Goal: Transaction & Acquisition: Purchase product/service

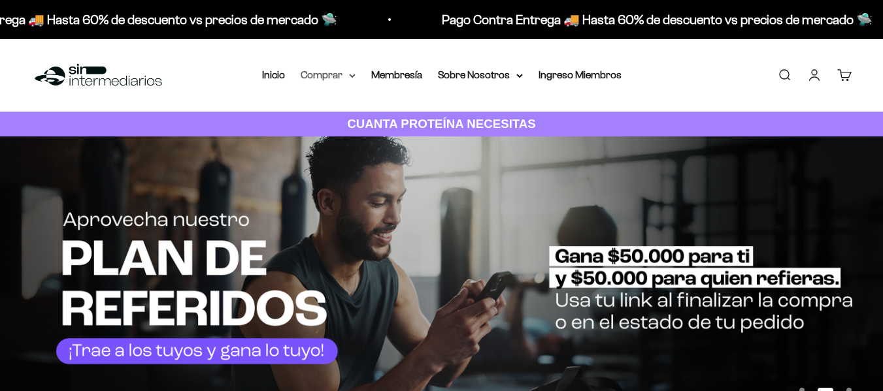
click at [327, 75] on summary "Comprar" at bounding box center [328, 75] width 55 height 17
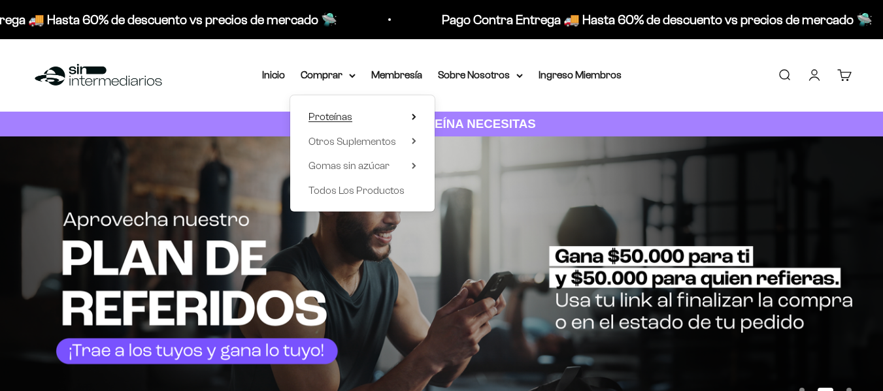
click at [348, 111] on span "Proteínas" at bounding box center [330, 116] width 44 height 11
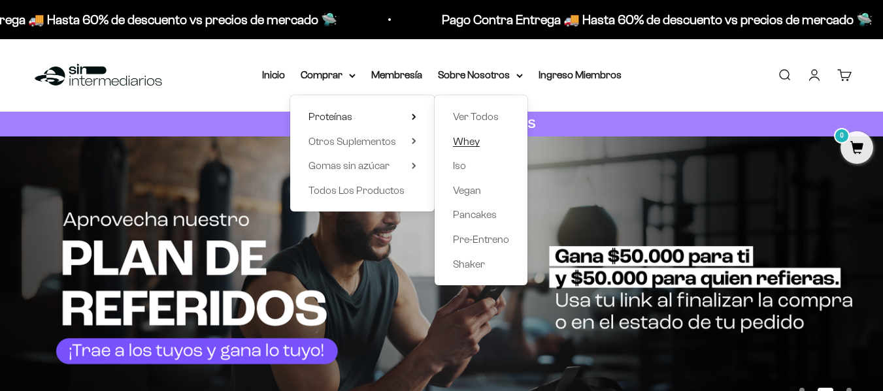
click at [471, 137] on span "Whey" at bounding box center [466, 141] width 27 height 11
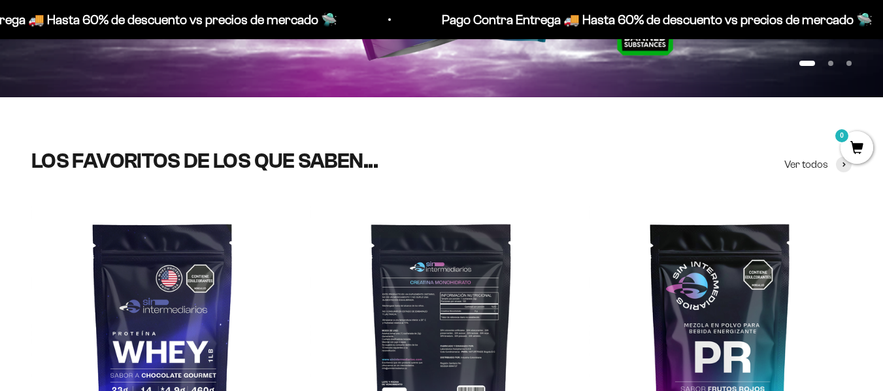
scroll to position [588, 0]
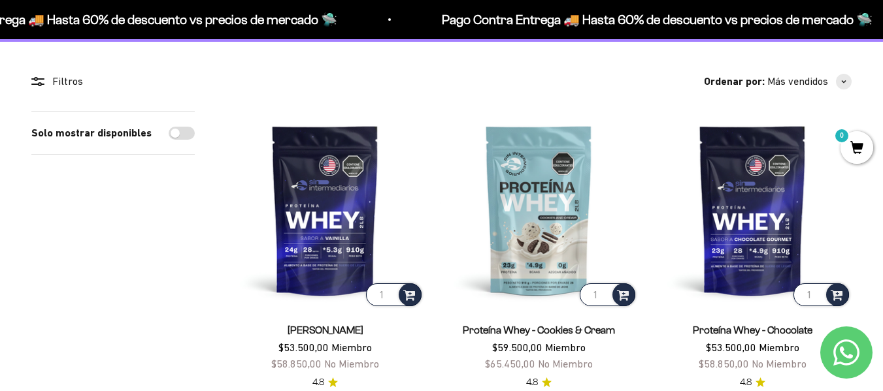
scroll to position [196, 0]
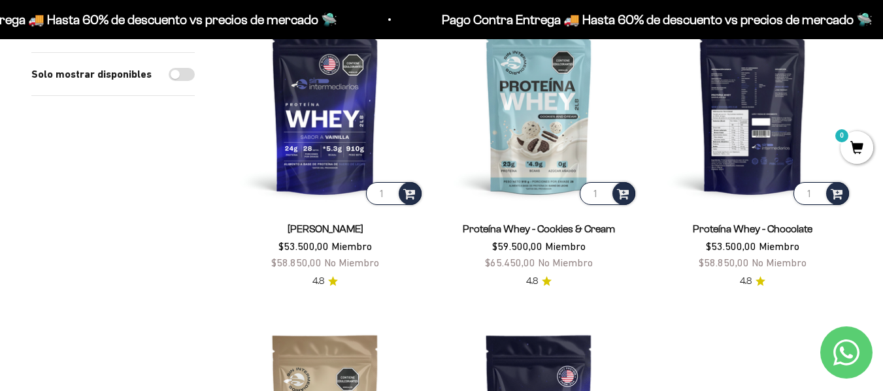
click at [746, 140] on img at bounding box center [752, 109] width 198 height 198
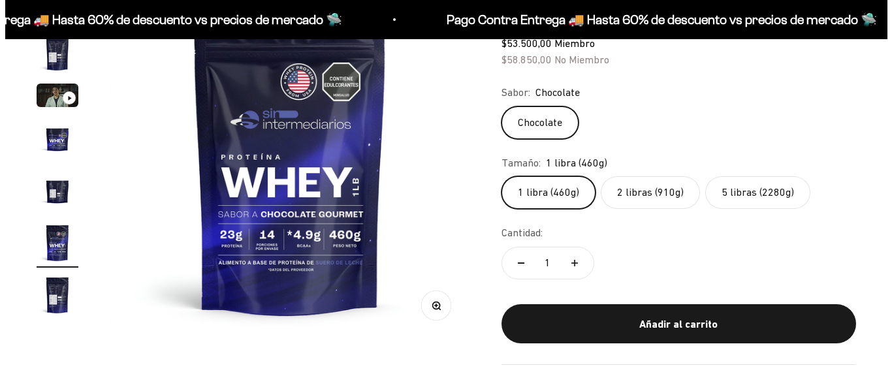
scroll to position [196, 0]
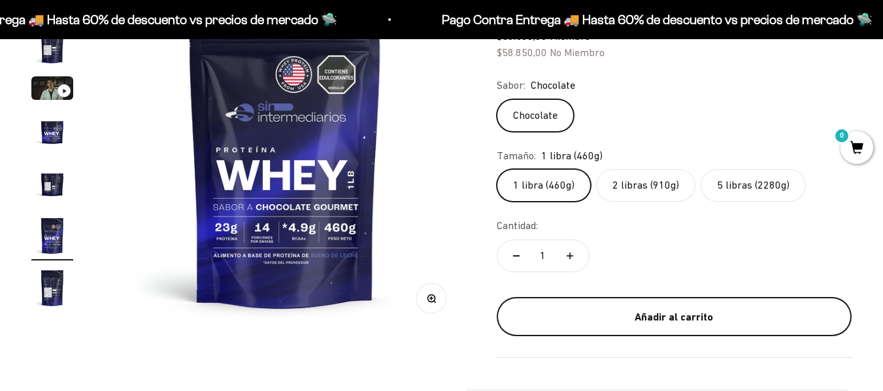
click at [591, 319] on div "Añadir al carrito" at bounding box center [674, 317] width 302 height 17
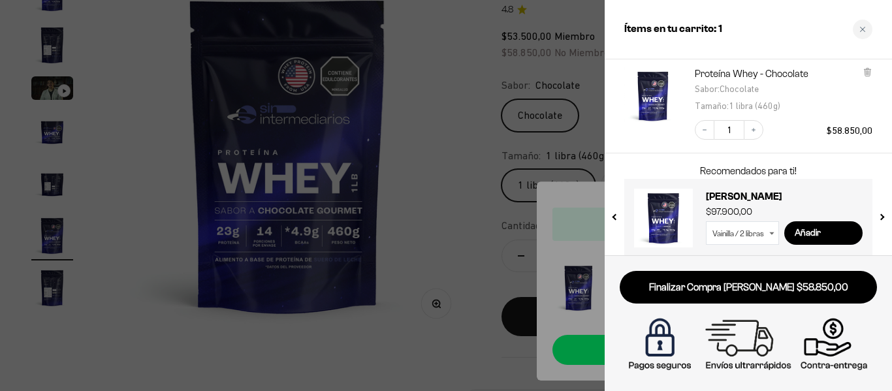
scroll to position [90, 0]
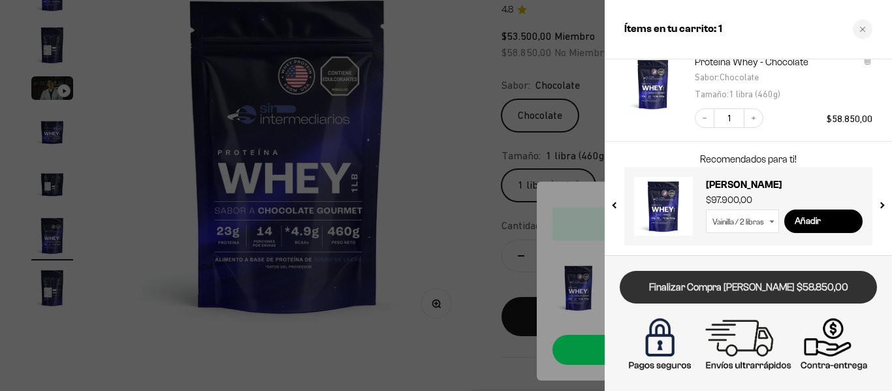
click at [743, 297] on link "Finalizar Compra Segura $58.850,00" at bounding box center [748, 287] width 257 height 33
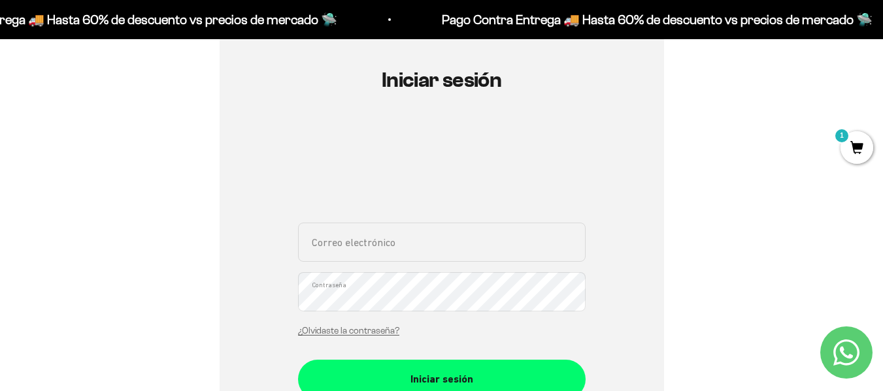
scroll to position [196, 0]
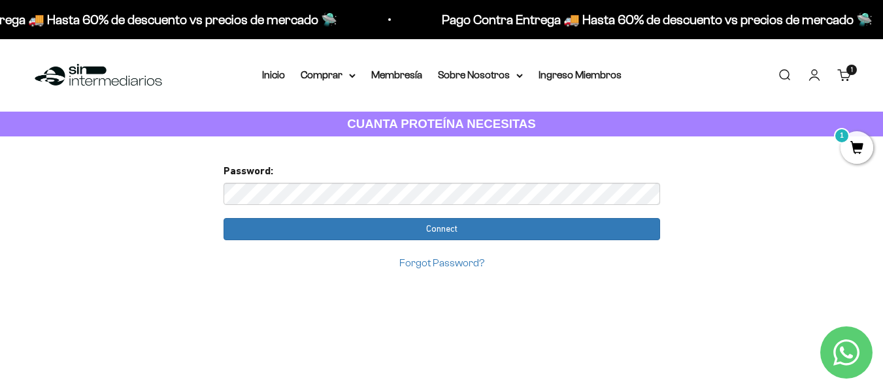
click at [838, 76] on link "Carrito 1 artículo 1" at bounding box center [844, 75] width 14 height 14
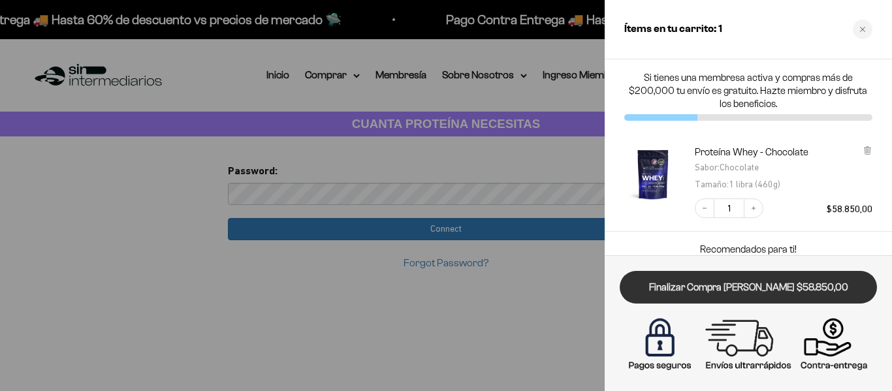
click at [757, 285] on link "Finalizar Compra [PERSON_NAME] $58.850,00" at bounding box center [748, 287] width 257 height 33
